Goal: Information Seeking & Learning: Learn about a topic

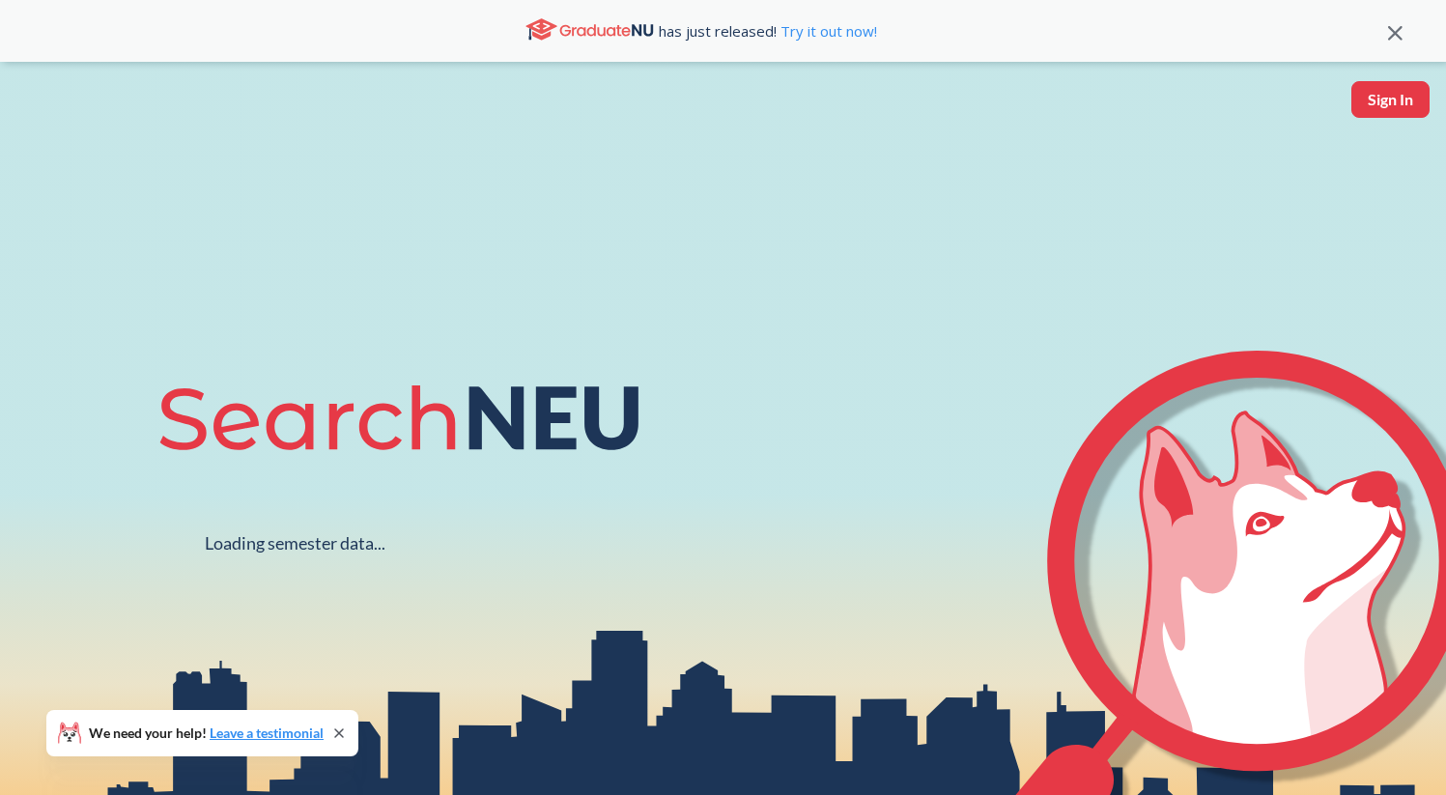
click at [338, 726] on icon at bounding box center [338, 732] width 15 height 15
click at [1393, 32] on icon at bounding box center [1395, 33] width 14 height 14
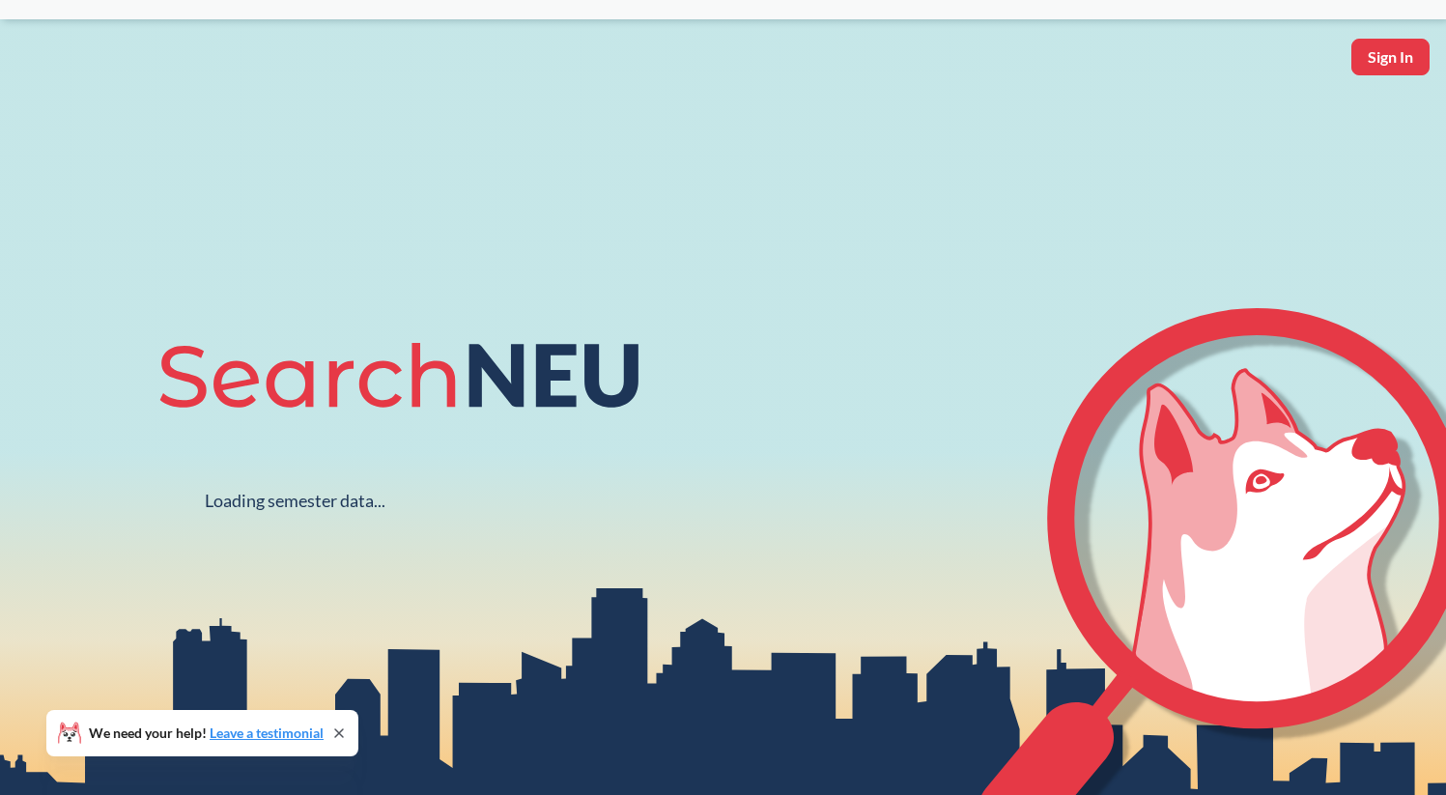
scroll to position [40, 0]
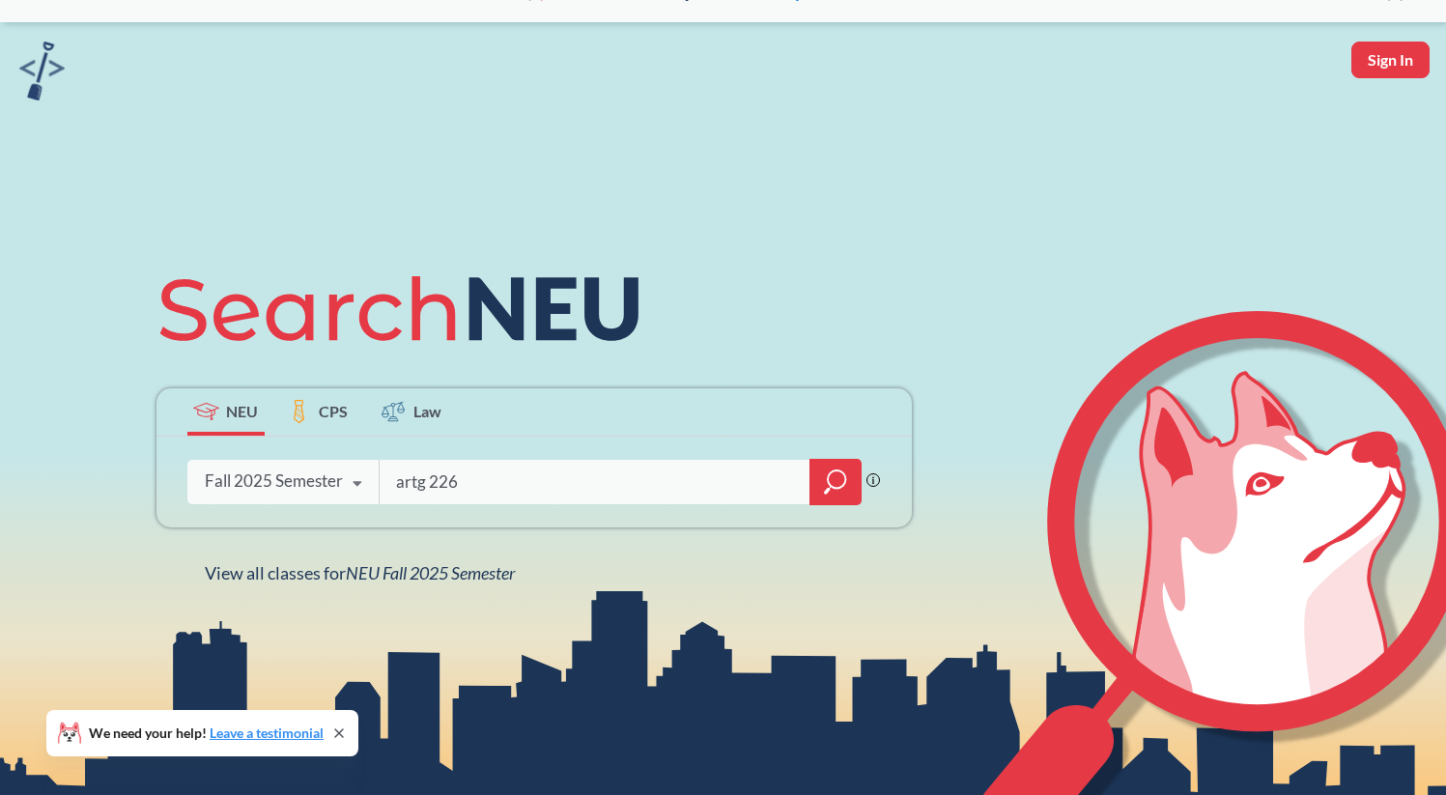
type input "artg 2262"
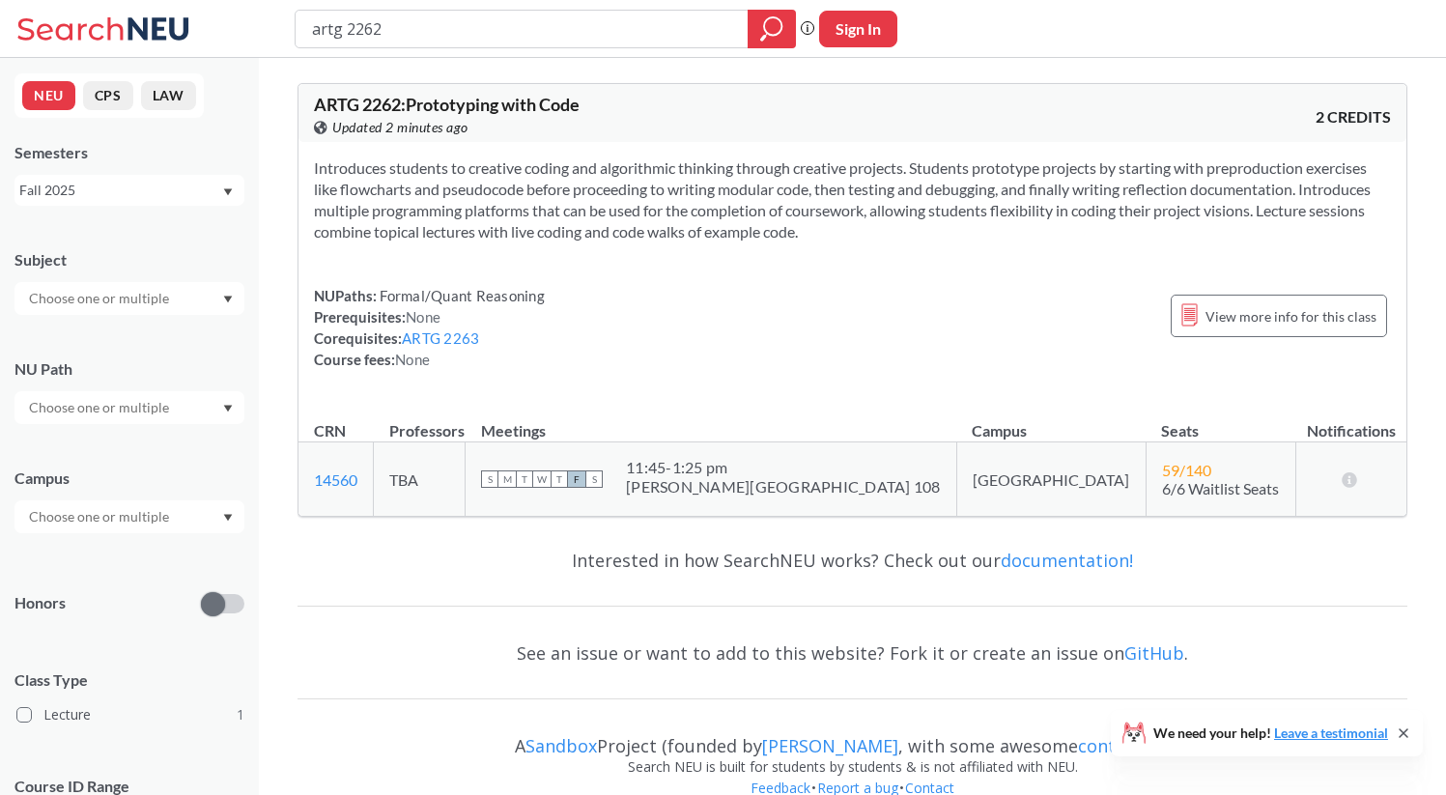
click at [164, 176] on div "Fall 2025" at bounding box center [129, 190] width 230 height 31
click at [164, 196] on div "Fall 2025" at bounding box center [120, 190] width 202 height 21
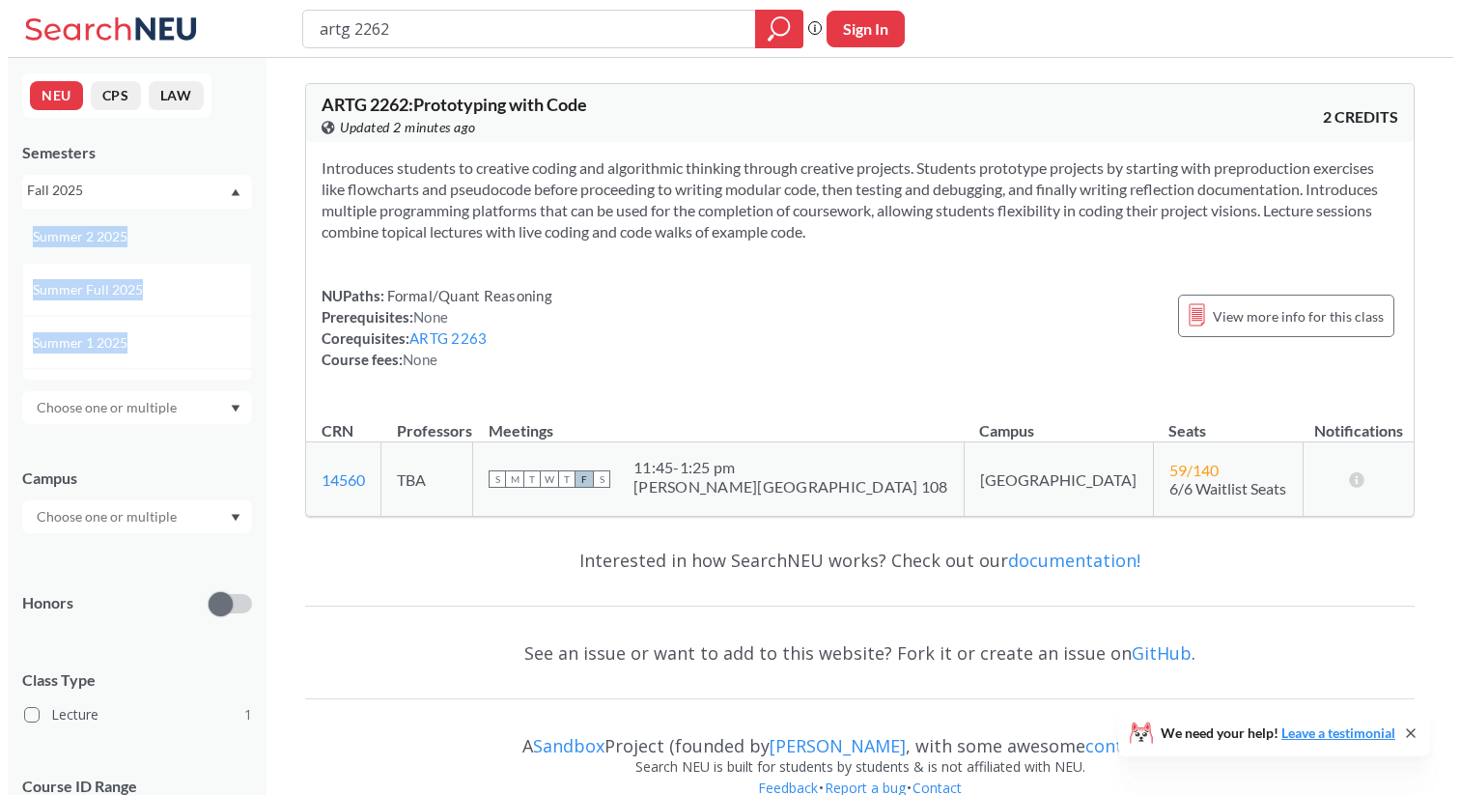
scroll to position [66, 0]
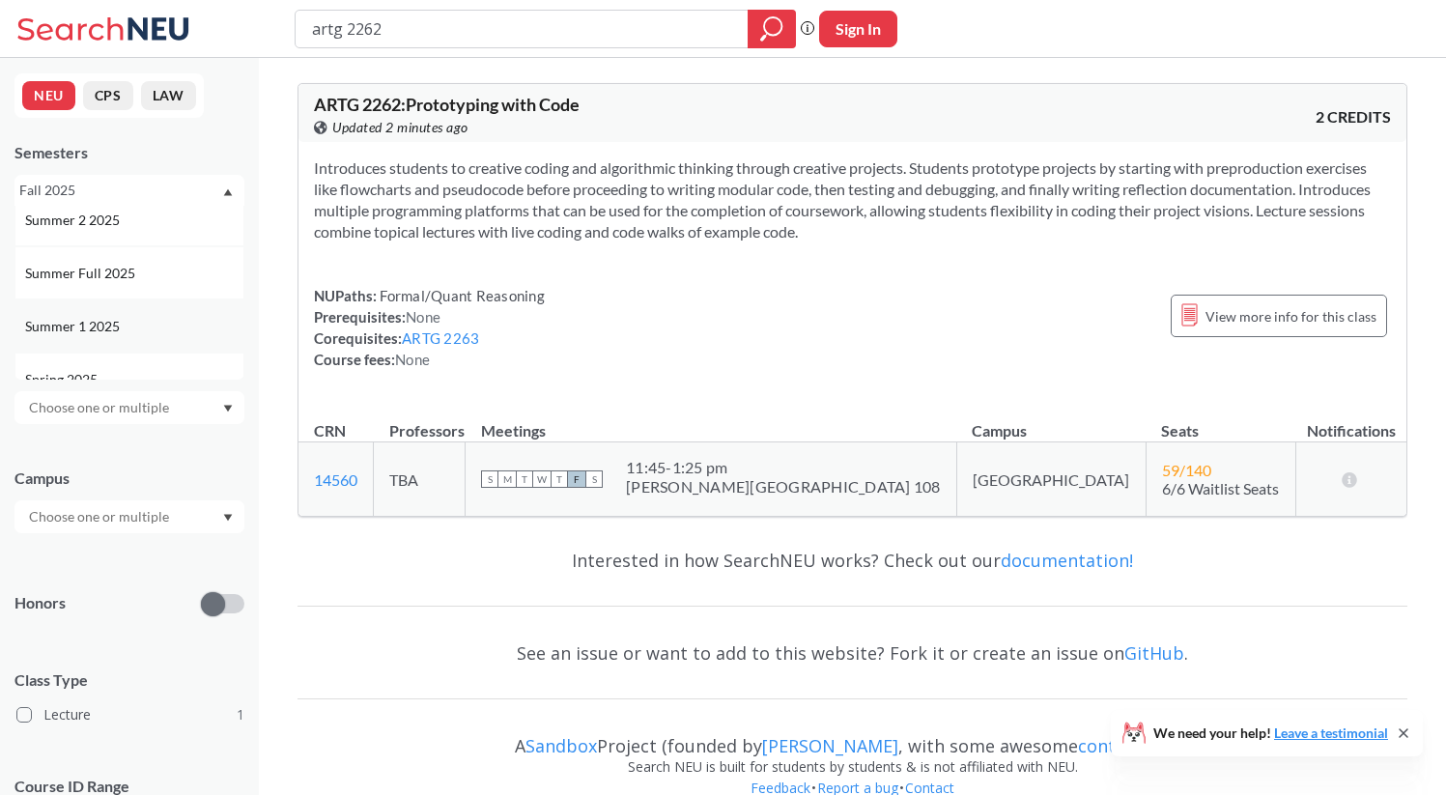
click at [156, 316] on div "Summer 1 2025" at bounding box center [134, 326] width 218 height 21
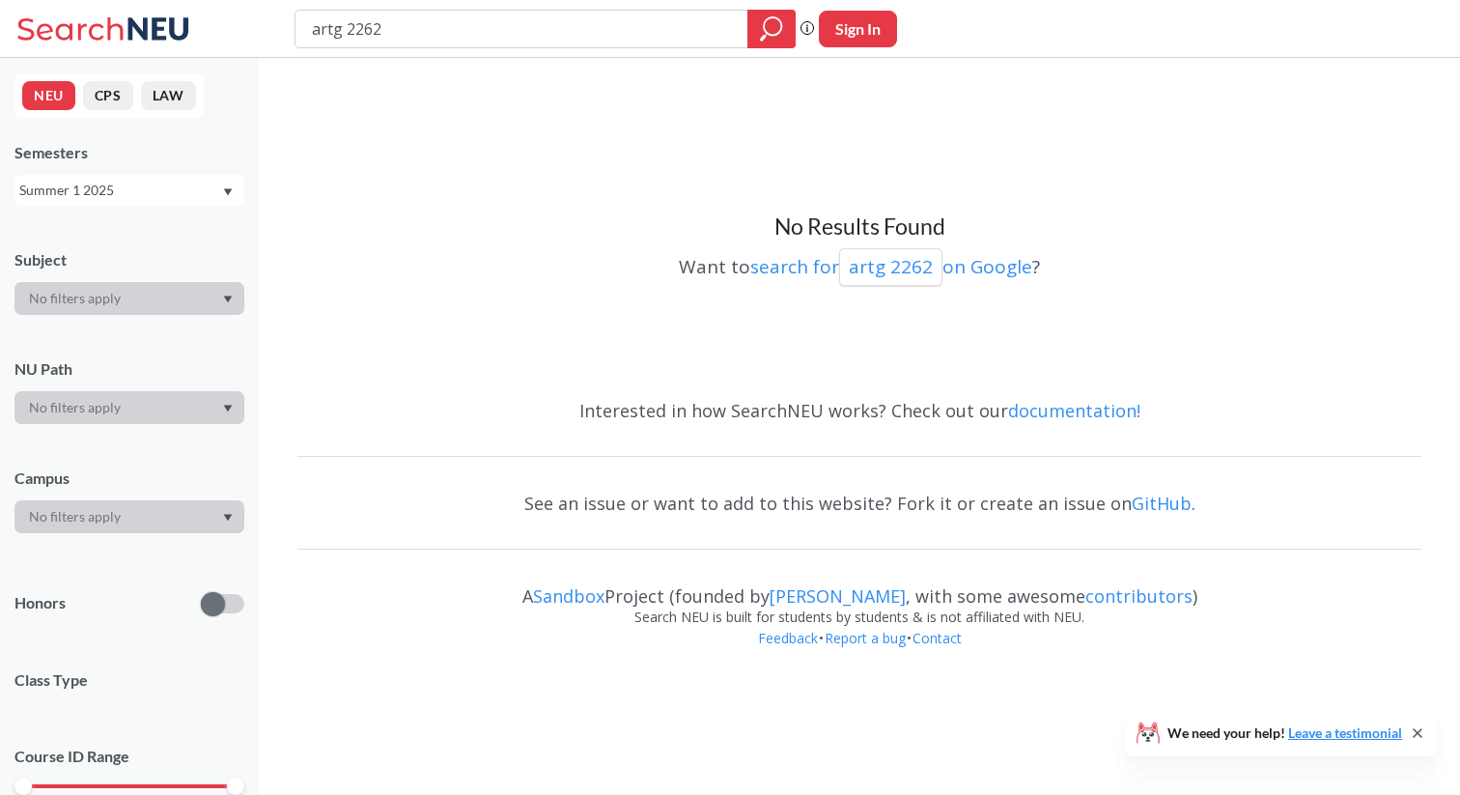
drag, startPoint x: 495, startPoint y: 23, endPoint x: 201, endPoint y: 12, distance: 293.9
click at [201, 22] on div "artg 2262 Phrase search guarantees the exact search appears in the results. Ex.…" at bounding box center [730, 29] width 1460 height 58
type input "artg 3100"
click at [143, 190] on div "Summer 1 2025" at bounding box center [120, 190] width 202 height 21
click at [133, 251] on div "Fall 2025" at bounding box center [129, 232] width 230 height 53
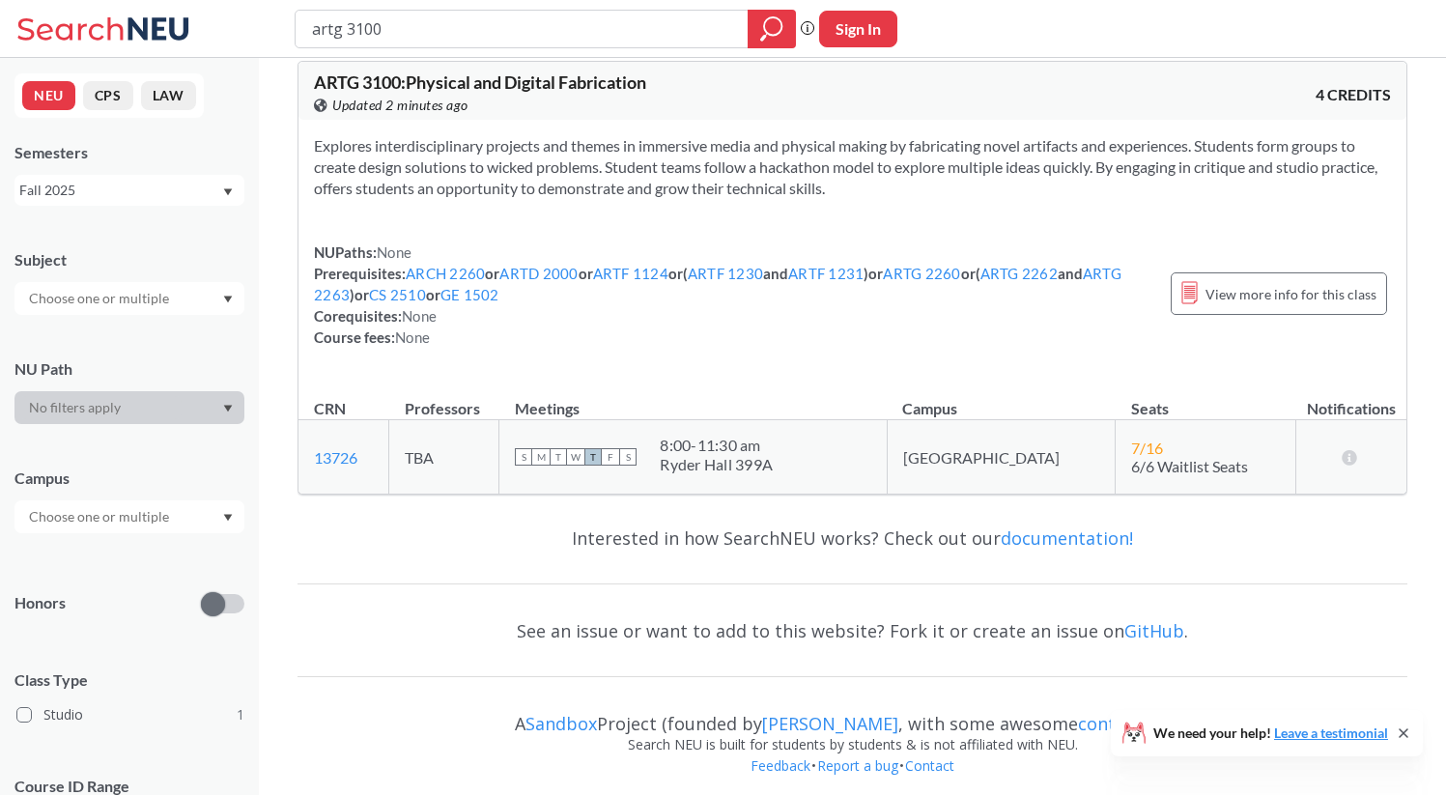
scroll to position [33, 0]
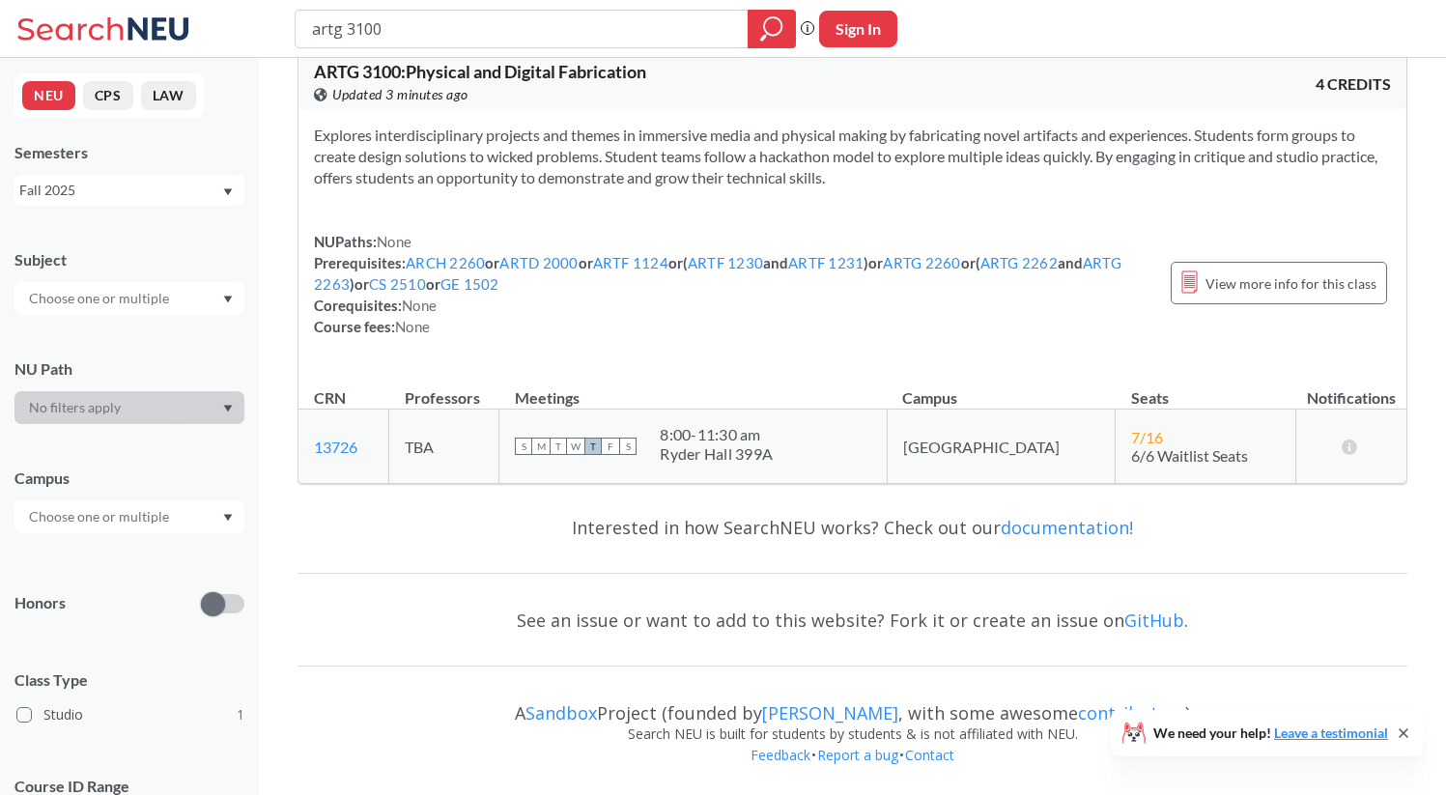
click at [126, 162] on div "Semesters" at bounding box center [129, 152] width 230 height 21
click at [126, 182] on div "Fall 2025" at bounding box center [120, 190] width 202 height 21
click at [142, 294] on div "Spring 2025" at bounding box center [134, 294] width 218 height 21
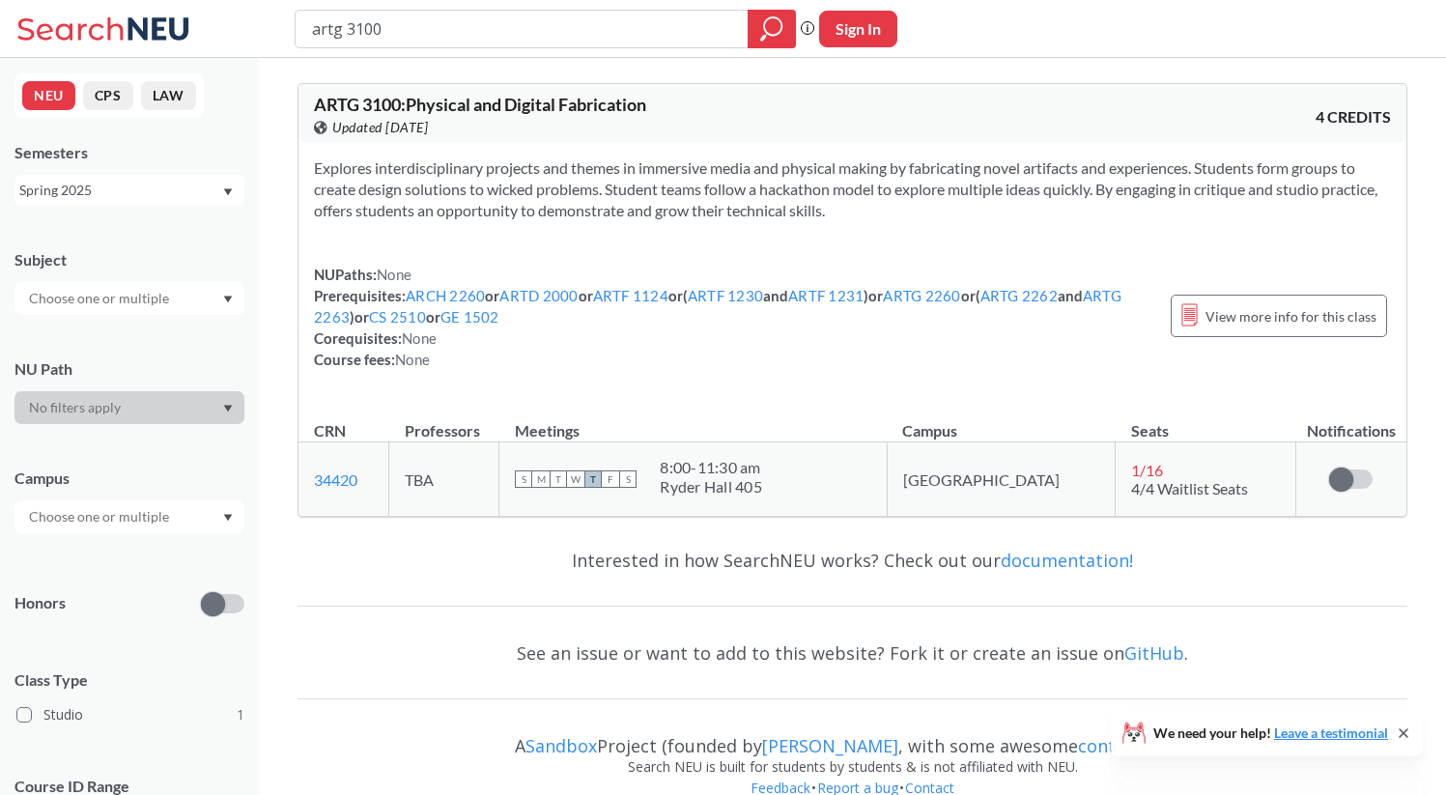
drag, startPoint x: 538, startPoint y: 34, endPoint x: 181, endPoint y: 34, distance: 357.4
click at [181, 34] on div "artg 3100 Phrase search guarantees the exact search appears in the results. Ex.…" at bounding box center [723, 29] width 1446 height 58
type input "artd 2000"
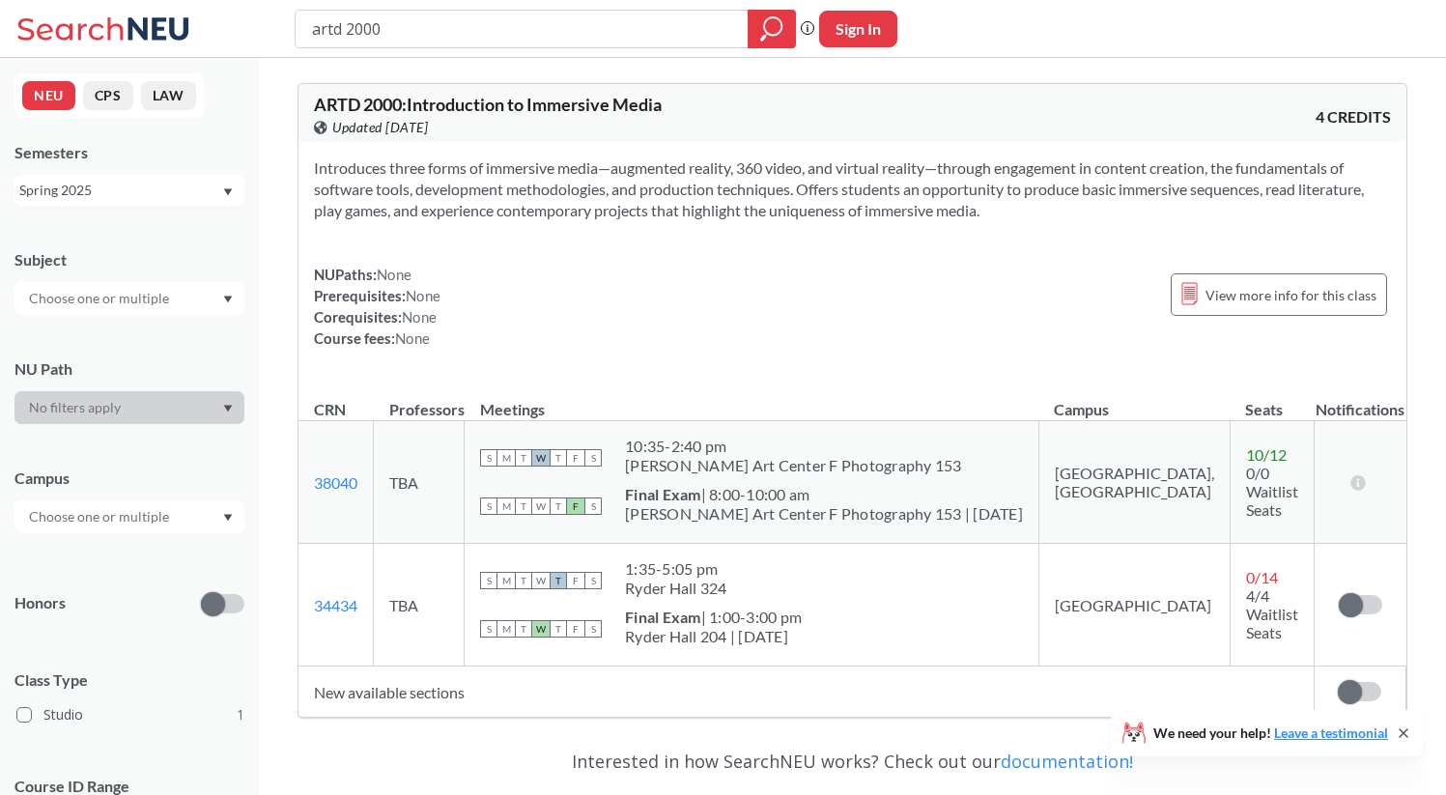
click at [169, 175] on div "Spring 2025" at bounding box center [129, 190] width 230 height 31
click at [170, 223] on div "Fall 2025" at bounding box center [134, 232] width 218 height 21
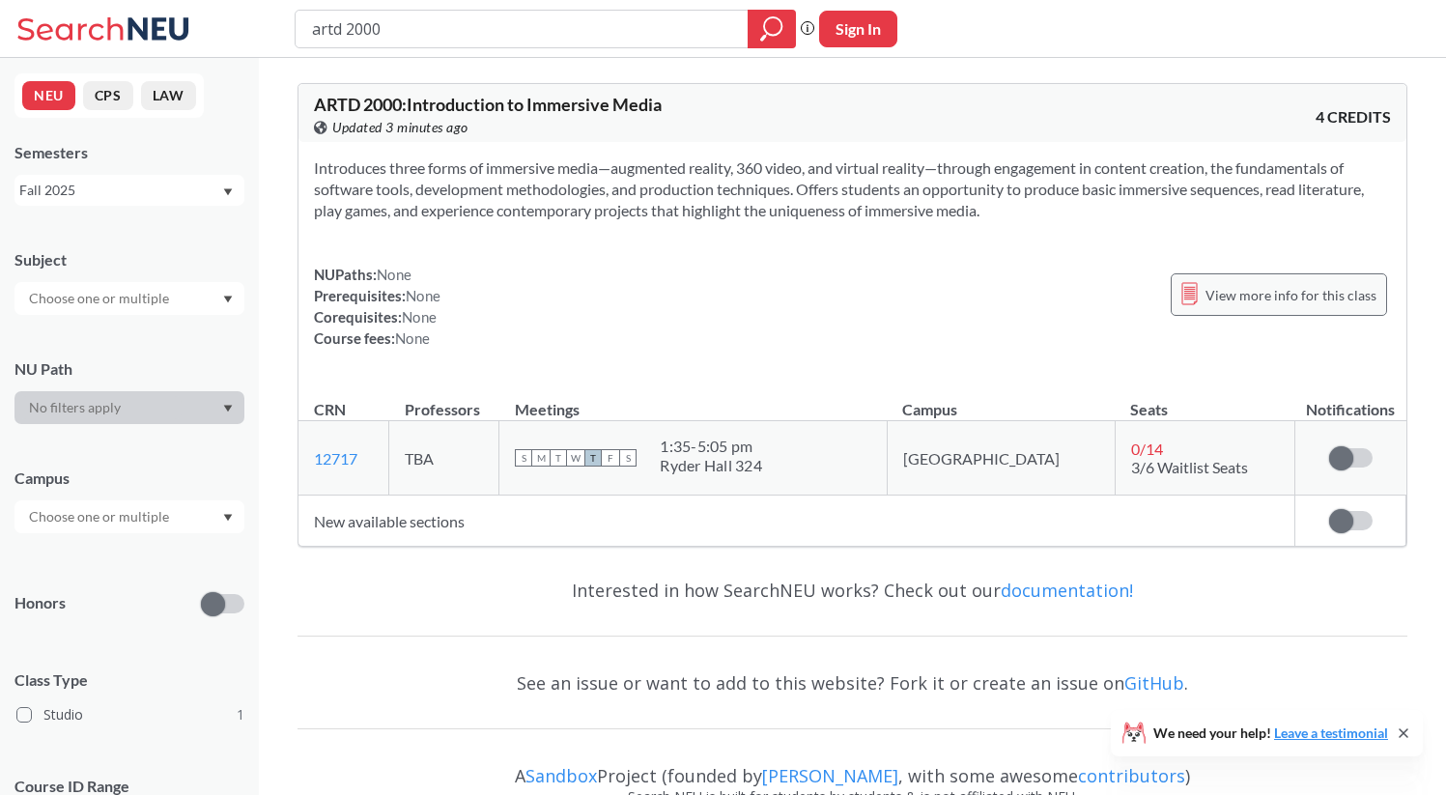
click at [1210, 304] on div "View more info for this class" at bounding box center [1279, 294] width 216 height 42
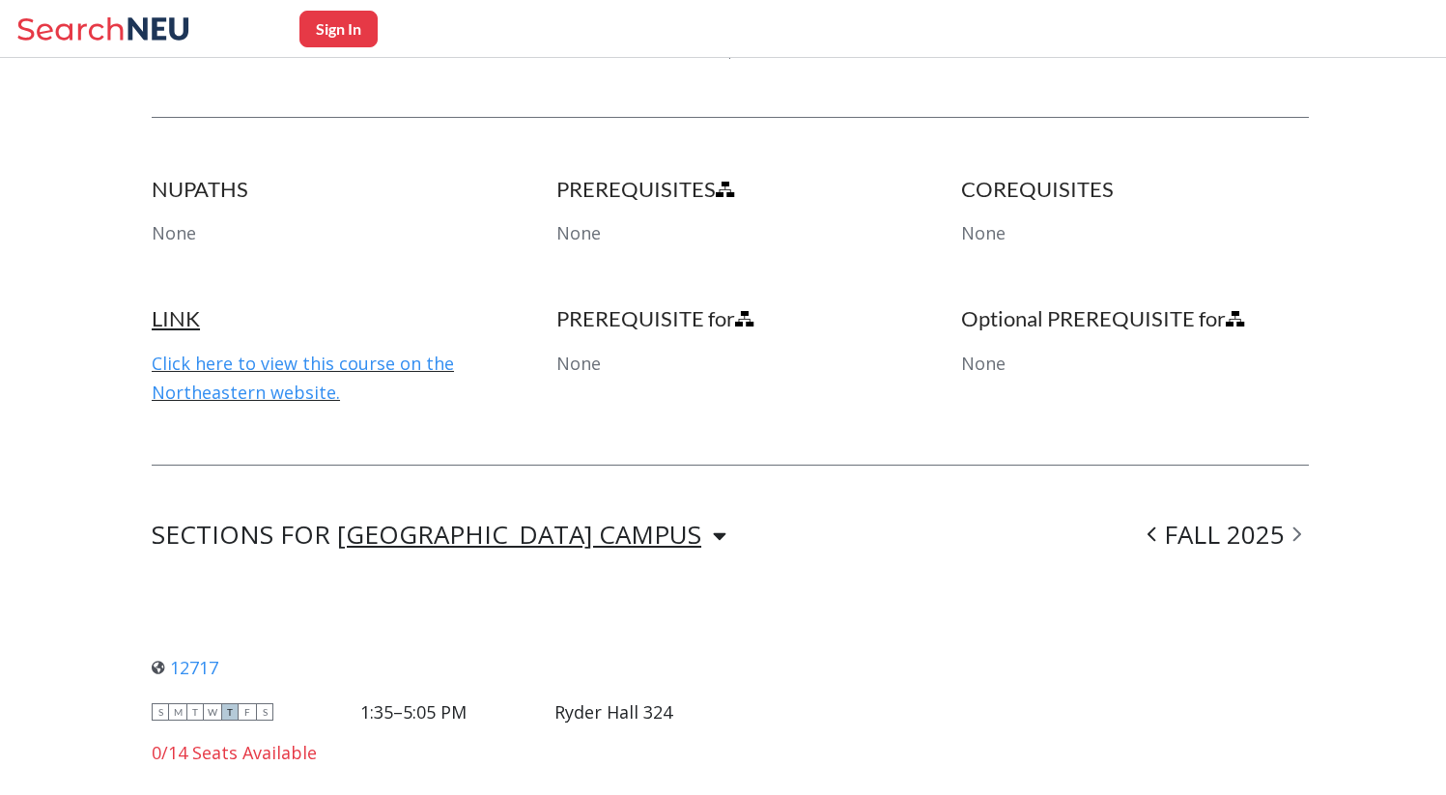
scroll to position [974, 0]
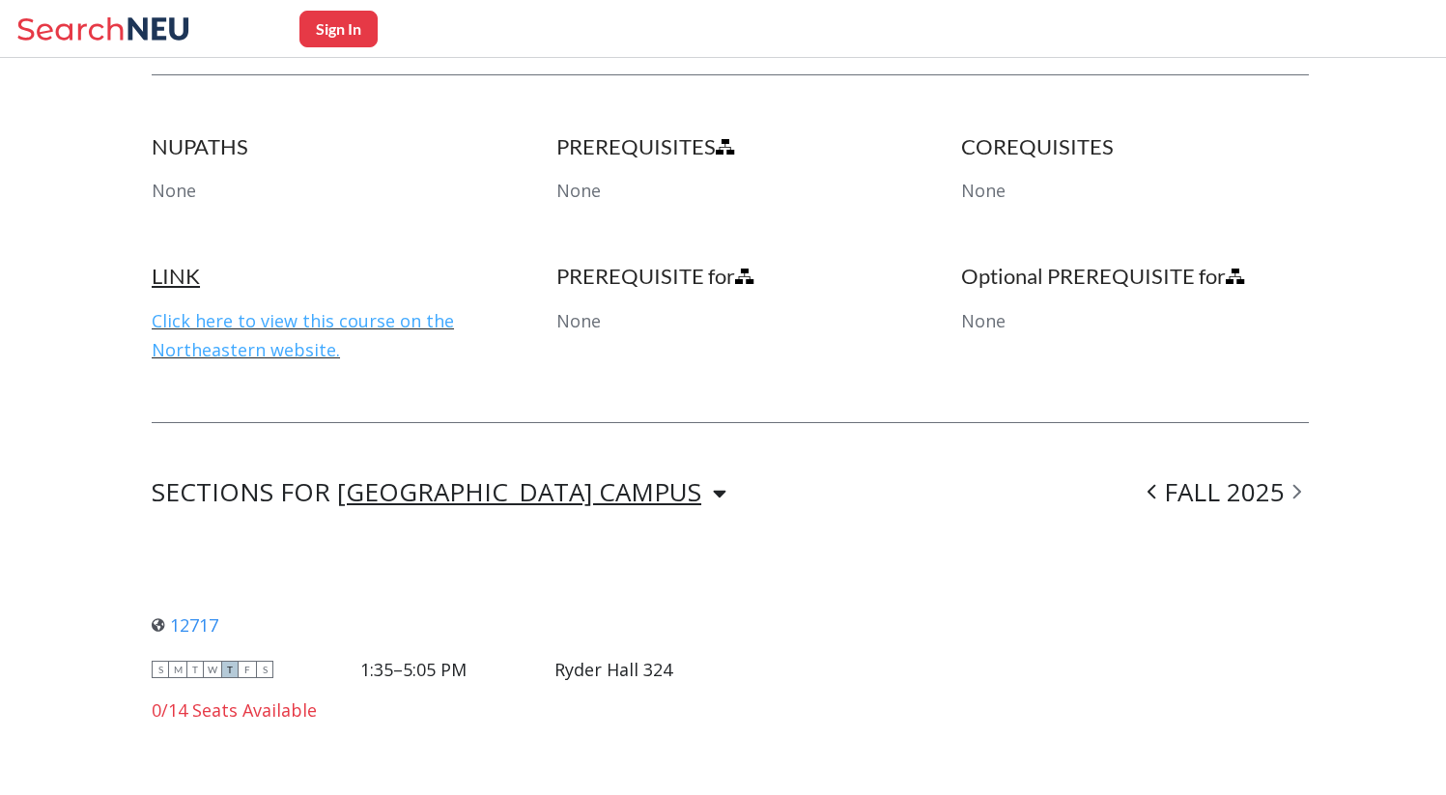
click at [383, 318] on link "Click here to view this course on the Northeastern website." at bounding box center [303, 335] width 302 height 52
